Goal: Transaction & Acquisition: Purchase product/service

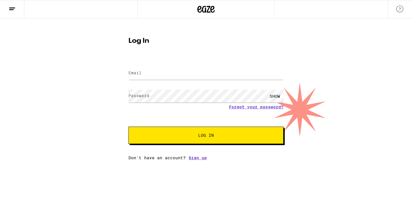
click at [154, 84] on form "Email Email Password Password SHOW Forgot your password? Log In" at bounding box center [205, 101] width 155 height 85
click at [150, 73] on input "Email" at bounding box center [205, 73] width 155 height 13
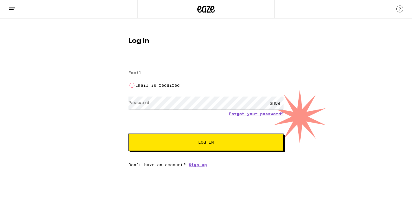
type input "[EMAIL_ADDRESS][DOMAIN_NAME]"
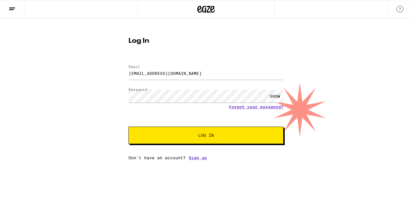
click at [176, 130] on button "Log In" at bounding box center [205, 135] width 155 height 17
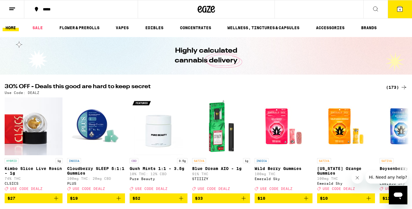
click at [402, 9] on icon at bounding box center [399, 8] width 5 height 5
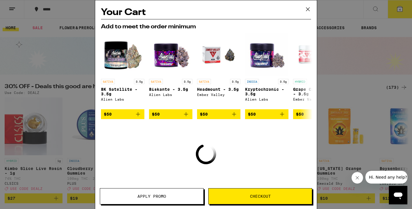
click at [308, 8] on icon at bounding box center [308, 9] width 9 height 9
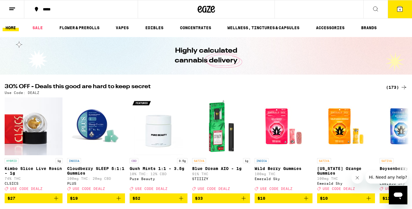
click at [395, 14] on button "4" at bounding box center [400, 9] width 24 height 18
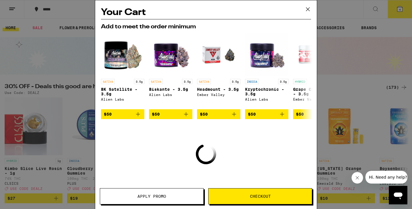
click at [309, 10] on icon at bounding box center [307, 9] width 3 height 3
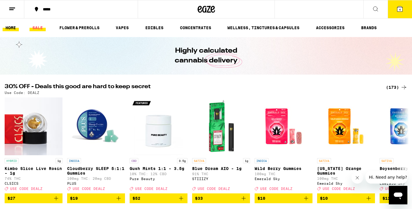
click at [34, 30] on link "SALE" at bounding box center [38, 27] width 16 height 7
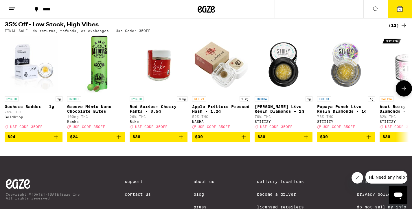
scroll to position [186, 0]
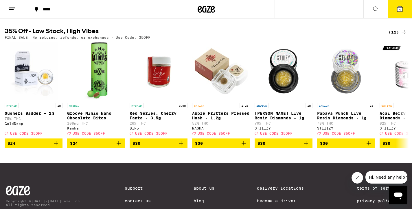
click at [397, 36] on div "(12)" at bounding box center [398, 32] width 19 height 7
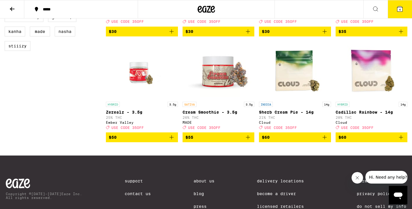
scroll to position [313, 0]
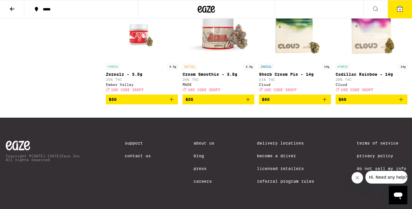
click at [248, 99] on icon "Add to bag" at bounding box center [248, 99] width 7 height 7
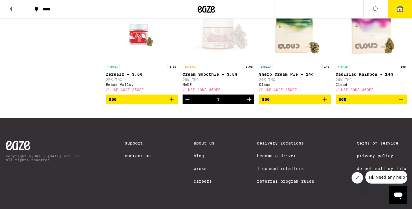
click at [171, 98] on icon "Add to bag" at bounding box center [171, 99] width 7 height 7
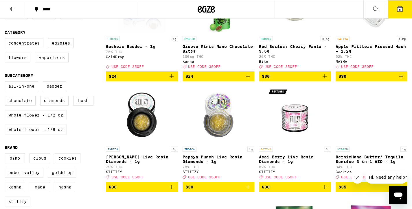
scroll to position [0, 0]
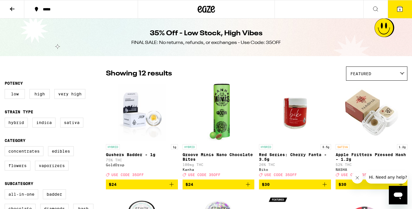
click at [398, 5] on icon at bounding box center [399, 8] width 7 height 7
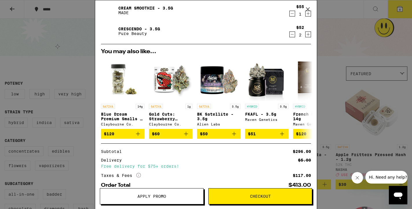
scroll to position [114, 0]
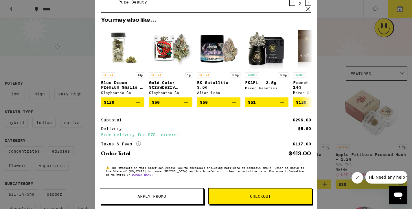
click at [168, 203] on button "Apply Promo" at bounding box center [152, 196] width 104 height 16
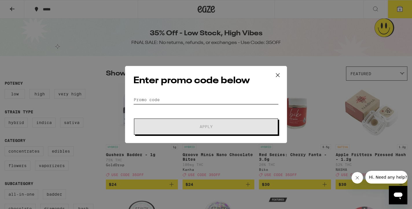
click at [153, 98] on input "Promo Code" at bounding box center [205, 99] width 145 height 9
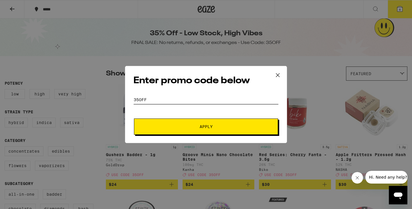
type input "35off"
click at [175, 130] on button "Apply" at bounding box center [206, 127] width 144 height 16
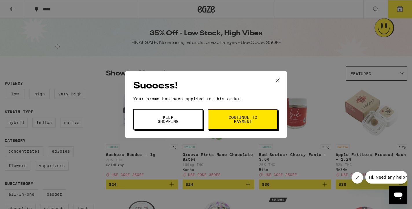
click at [242, 127] on button "Continue to payment" at bounding box center [242, 119] width 69 height 20
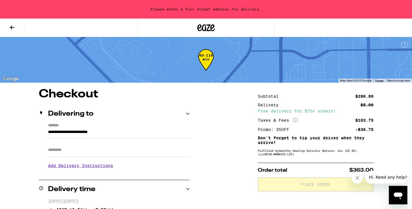
click at [12, 23] on button at bounding box center [12, 28] width 24 height 18
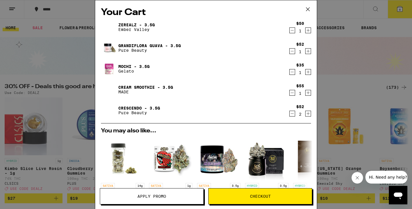
click at [144, 86] on link "Cream Smoothie - 3.5g" at bounding box center [145, 87] width 55 height 5
click at [156, 44] on link "Grandiflora Guava - 3.5g" at bounding box center [149, 45] width 63 height 5
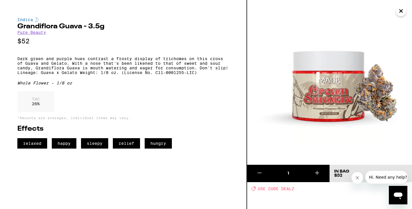
click at [74, 29] on h2 "Grandiflora Guava - 3.5g" at bounding box center [123, 26] width 212 height 7
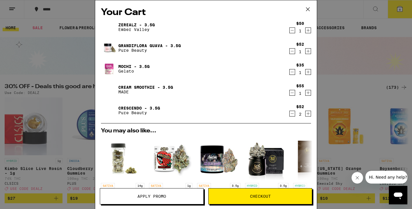
click at [107, 47] on img at bounding box center [109, 48] width 16 height 16
click at [126, 42] on div "Grandiflora Guava - 3.5g Pure Beauty" at bounding box center [195, 48] width 188 height 16
click at [127, 45] on link "Grandiflora Guava - 3.5g" at bounding box center [149, 45] width 63 height 5
click at [130, 107] on link "Crescendo - 3.5g" at bounding box center [139, 108] width 42 height 5
click at [131, 23] on link "Zerealz - 3.5g" at bounding box center [136, 25] width 36 height 5
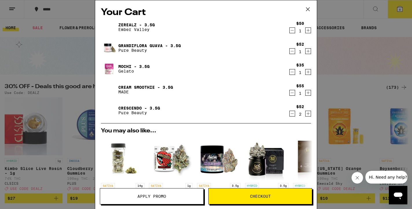
click at [128, 23] on link "Zerealz - 3.5g" at bounding box center [136, 25] width 36 height 5
click at [293, 30] on icon "Decrement" at bounding box center [292, 30] width 5 height 7
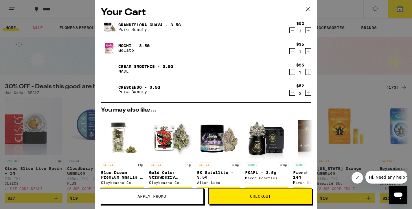
click at [293, 30] on icon "Decrement" at bounding box center [292, 30] width 5 height 7
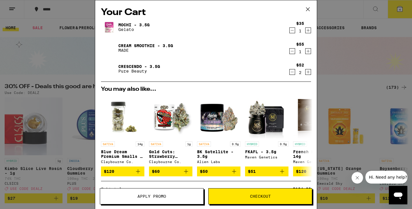
click at [292, 73] on icon "Decrement" at bounding box center [292, 72] width 5 height 7
click at [292, 71] on icon "Decrement" at bounding box center [292, 72] width 5 height 7
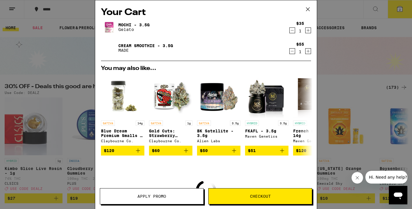
click at [306, 50] on icon "Increment" at bounding box center [308, 51] width 5 height 7
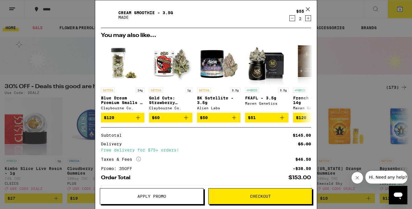
scroll to position [60, 0]
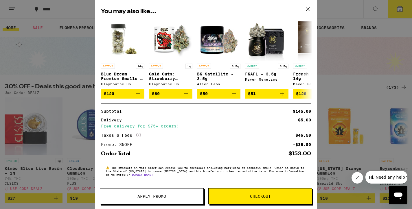
click at [83, 153] on div "Your Cart Mochi - 3.5g Gelato $35 1 Cream Smoothie - 3.5g MADE $55 2 You may al…" at bounding box center [206, 104] width 412 height 209
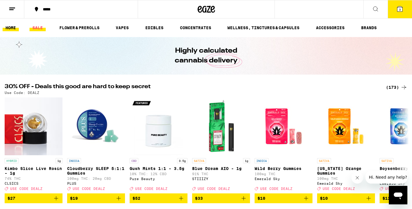
click at [40, 24] on link "SALE" at bounding box center [38, 27] width 16 height 7
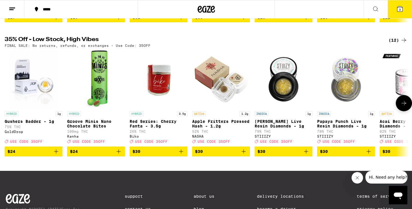
scroll to position [187, 0]
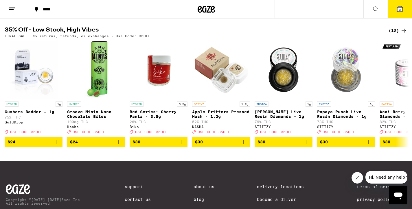
click at [394, 34] on div "(12)" at bounding box center [398, 30] width 19 height 7
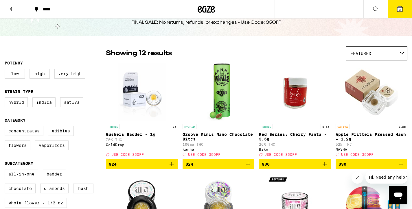
scroll to position [21, 0]
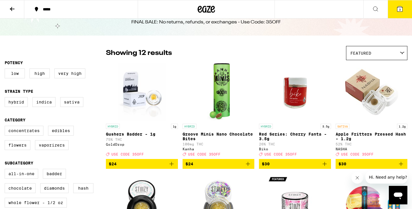
click at [293, 136] on p "Red Series: Cherry Fanta - 3.5g" at bounding box center [295, 136] width 72 height 9
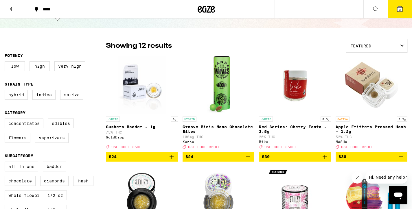
scroll to position [28, 0]
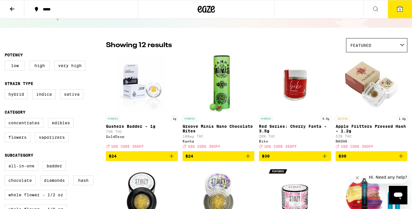
click at [285, 127] on p "Red Series: Cherry Fanta - 3.5g" at bounding box center [295, 128] width 72 height 9
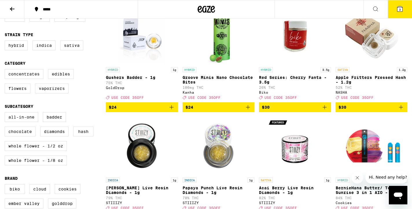
scroll to position [73, 0]
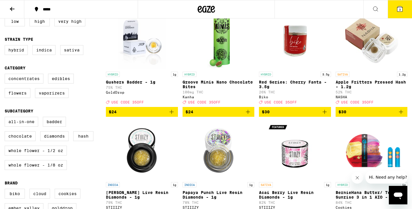
click at [322, 115] on icon "Add to bag" at bounding box center [324, 112] width 7 height 7
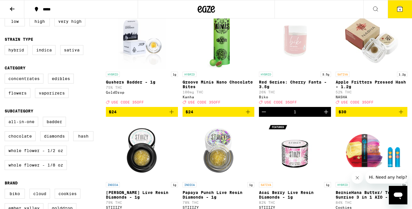
click at [401, 5] on button "4" at bounding box center [400, 9] width 24 height 18
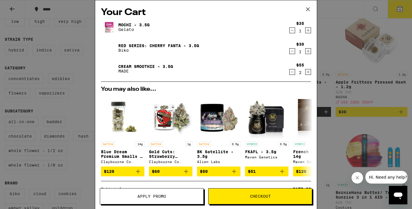
click at [293, 51] on icon "Decrement" at bounding box center [292, 51] width 3 height 0
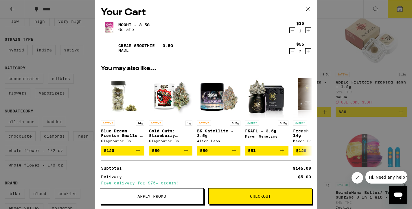
click at [358, 69] on div "Your Cart Mochi - 3.5g Gelato $35 1 Cream Smoothie - 3.5g MADE $55 2 You may al…" at bounding box center [206, 104] width 412 height 209
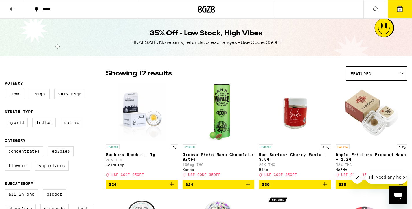
click at [209, 8] on icon at bounding box center [206, 9] width 9 height 7
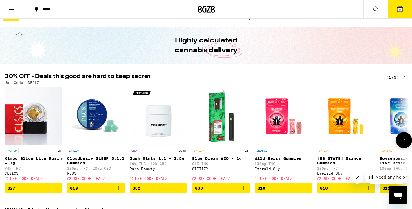
scroll to position [8, 0]
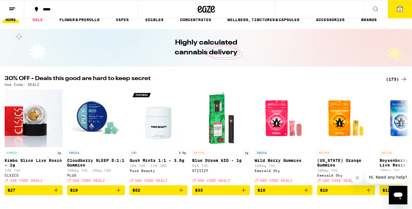
click at [390, 81] on div "(173)" at bounding box center [396, 79] width 21 height 7
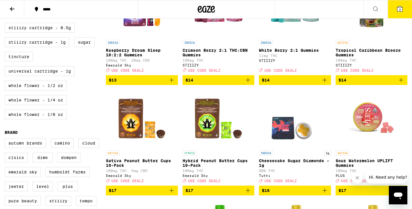
scroll to position [327, 0]
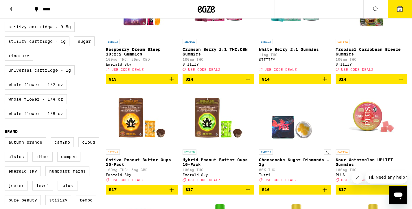
click at [43, 90] on label "Whole Flower - 1/2 oz" at bounding box center [36, 85] width 62 height 10
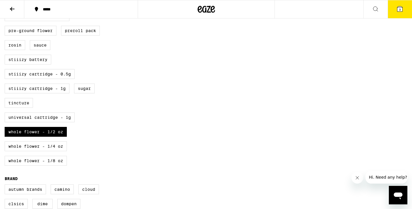
scroll to position [282, 0]
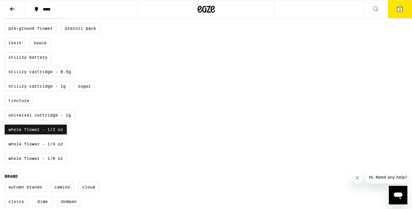
click at [50, 135] on label "Whole Flower - 1/2 oz" at bounding box center [36, 130] width 62 height 10
checkbox input "false"
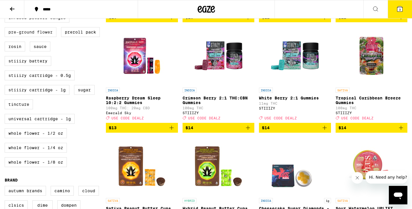
scroll to position [342, 0]
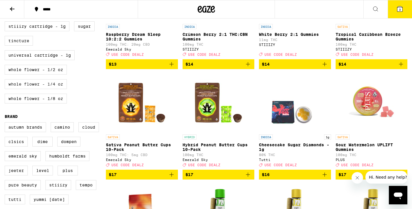
click at [48, 89] on label "Whole Flower - 1/4 oz" at bounding box center [36, 84] width 62 height 10
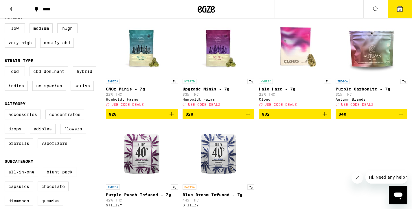
scroll to position [65, 0]
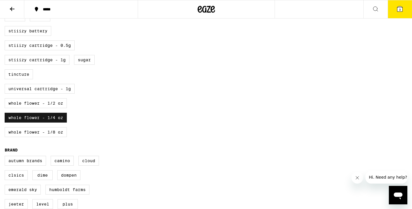
click at [49, 123] on label "Whole Flower - 1/4 oz" at bounding box center [36, 118] width 62 height 10
checkbox input "false"
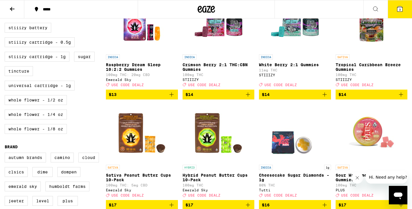
scroll to position [327, 0]
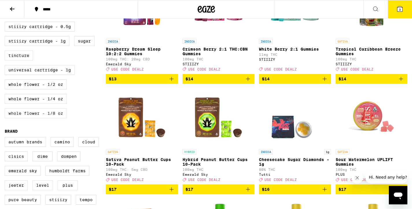
click at [36, 118] on label "Whole Flower - 1/8 oz" at bounding box center [36, 114] width 62 height 10
checkbox input "true"
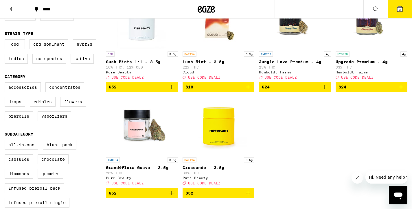
scroll to position [117, 0]
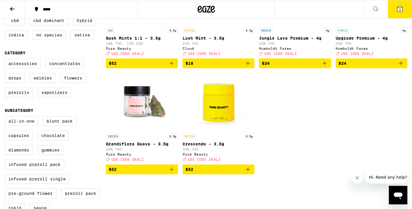
click at [210, 173] on span "$52" at bounding box center [218, 169] width 66 height 7
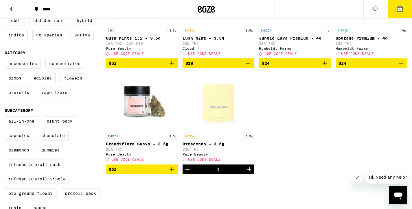
click at [400, 9] on span "4" at bounding box center [400, 9] width 2 height 3
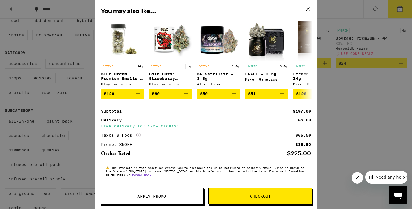
scroll to position [81, 0]
click at [157, 192] on button "Apply Promo" at bounding box center [152, 196] width 104 height 16
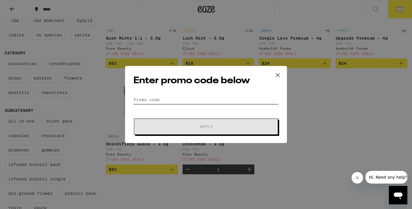
click at [140, 96] on input "Promo Code" at bounding box center [205, 99] width 145 height 9
type input "e"
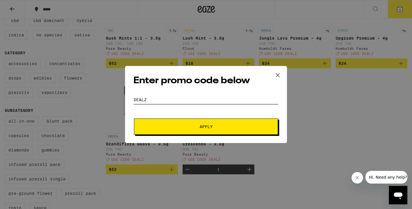
type input "dealz"
click at [153, 119] on button "Apply" at bounding box center [206, 127] width 144 height 16
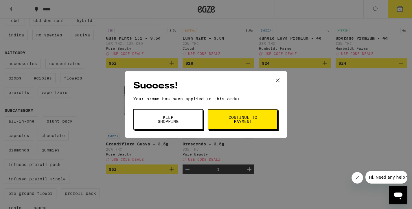
click at [239, 119] on span "Continue to payment" at bounding box center [243, 119] width 30 height 8
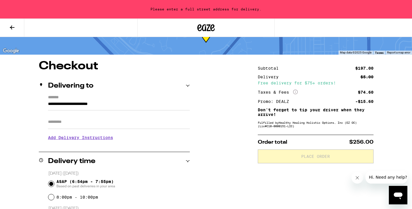
scroll to position [28, 0]
click at [11, 23] on button at bounding box center [12, 28] width 24 height 18
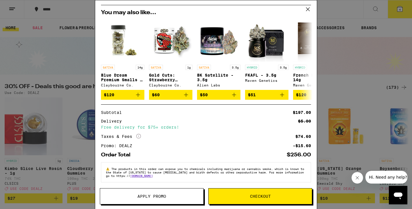
scroll to position [81, 0]
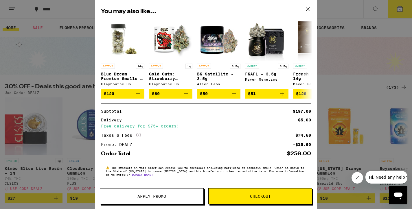
click at [150, 203] on button "Apply Promo" at bounding box center [152, 196] width 104 height 16
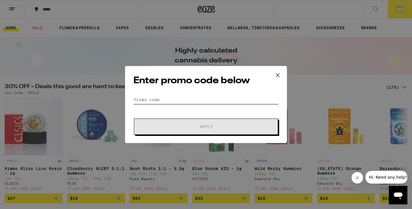
click at [153, 100] on input "Promo Code" at bounding box center [205, 99] width 145 height 9
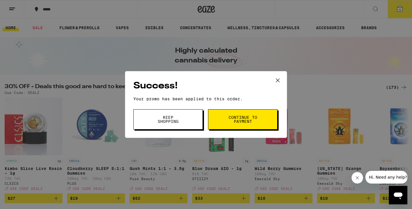
type input "35off"
click at [402, 12] on div "Success! Your promo has been applied to this order. Promo Code 35off Keep Shopp…" at bounding box center [206, 104] width 412 height 209
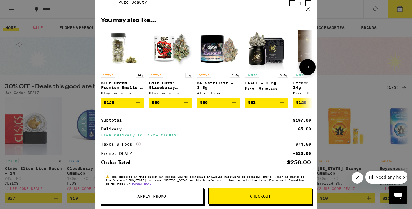
scroll to position [81, 0]
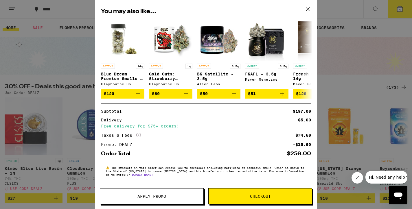
click at [164, 196] on span "Apply Promo" at bounding box center [151, 196] width 29 height 4
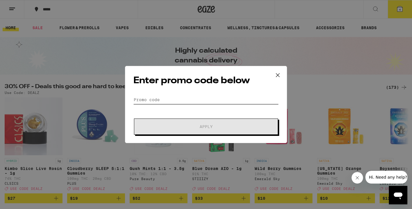
click at [158, 96] on input "Promo Code" at bounding box center [205, 99] width 145 height 9
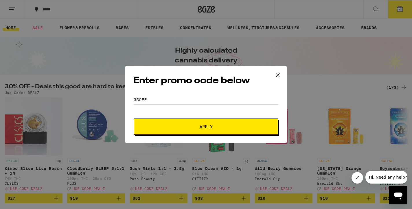
type input "35off"
click at [175, 125] on span "Apply" at bounding box center [206, 127] width 104 height 4
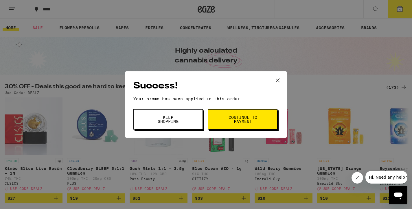
click at [245, 124] on span "Continue to payment" at bounding box center [243, 119] width 30 height 8
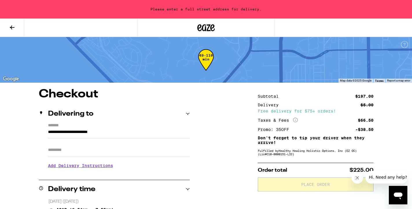
click at [11, 25] on icon at bounding box center [12, 27] width 7 height 7
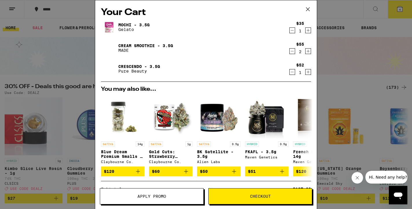
click at [293, 71] on icon "Decrement" at bounding box center [292, 72] width 5 height 7
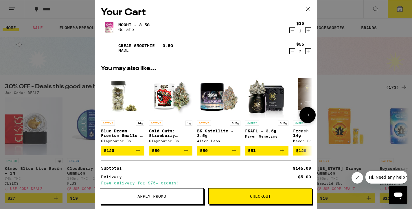
click at [313, 117] on button at bounding box center [308, 115] width 16 height 16
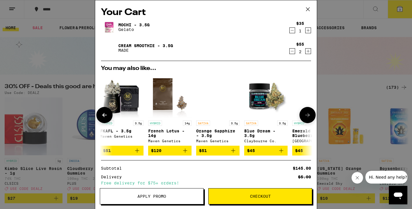
scroll to position [0, 147]
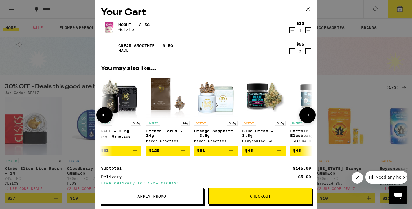
click at [162, 143] on div "Maven Genetics" at bounding box center [167, 141] width 43 height 4
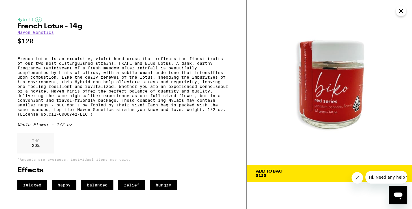
click at [45, 31] on link "Maven Genetics" at bounding box center [35, 32] width 36 height 5
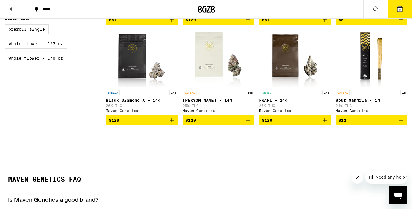
scroll to position [229, 0]
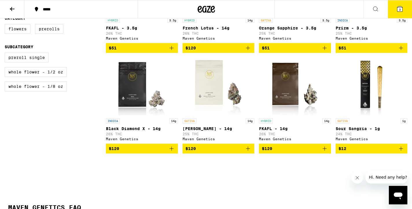
click at [205, 123] on div "SATIVA 14g" at bounding box center [219, 120] width 72 height 5
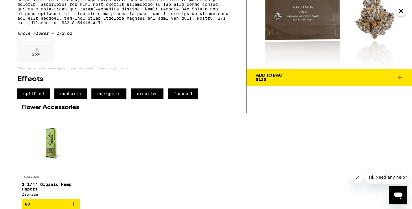
scroll to position [114, 0]
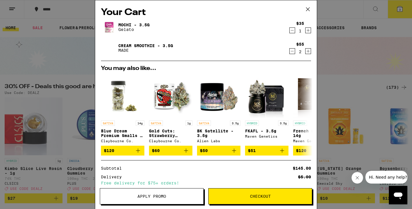
click at [293, 30] on icon "Decrement" at bounding box center [292, 30] width 3 height 0
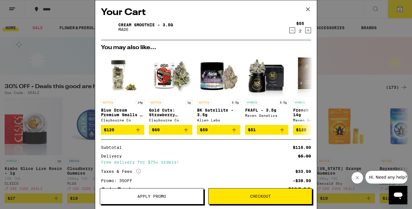
click at [309, 32] on icon "Increment" at bounding box center [308, 30] width 5 height 7
click at [308, 28] on icon "Increment" at bounding box center [308, 30] width 5 height 7
click at [308, 8] on icon at bounding box center [308, 9] width 9 height 9
